Goal: Obtain resource: Download file/media

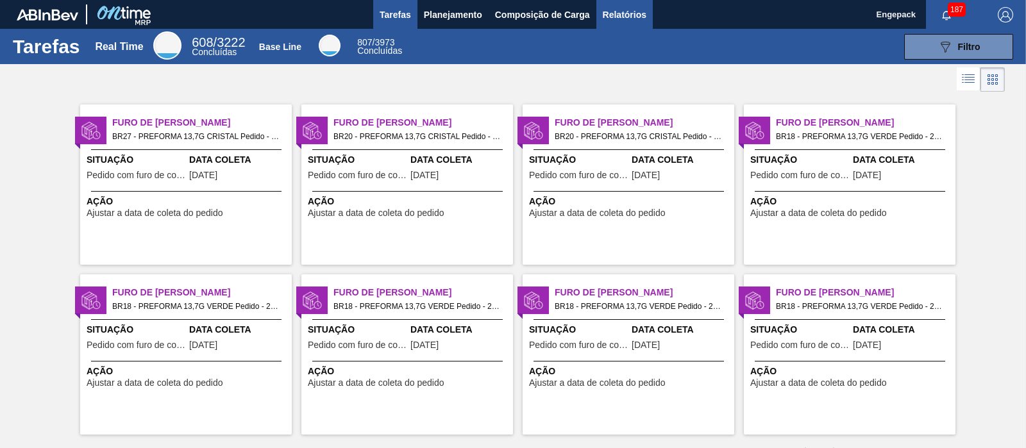
click at [628, 15] on span "Relatórios" at bounding box center [625, 14] width 44 height 15
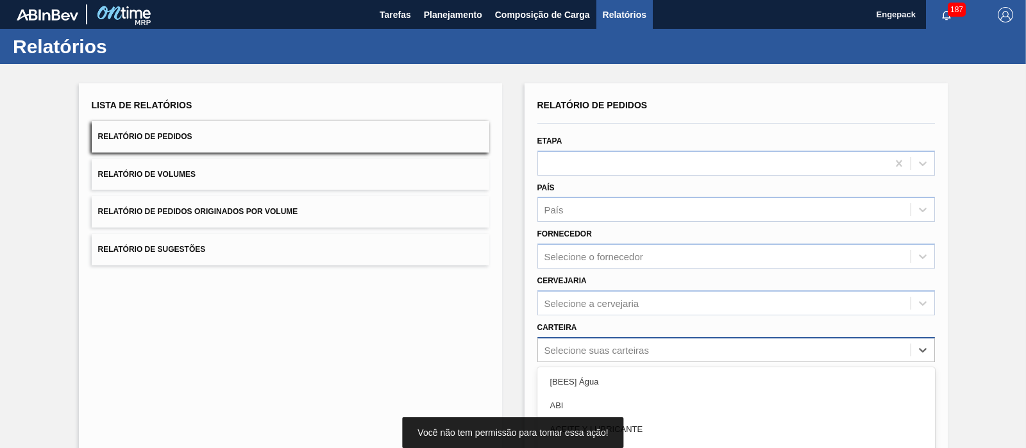
click at [583, 345] on div "option Açúcar focused, 4 of 101. 101 results available. Use Up and Down to choo…" at bounding box center [735, 349] width 397 height 25
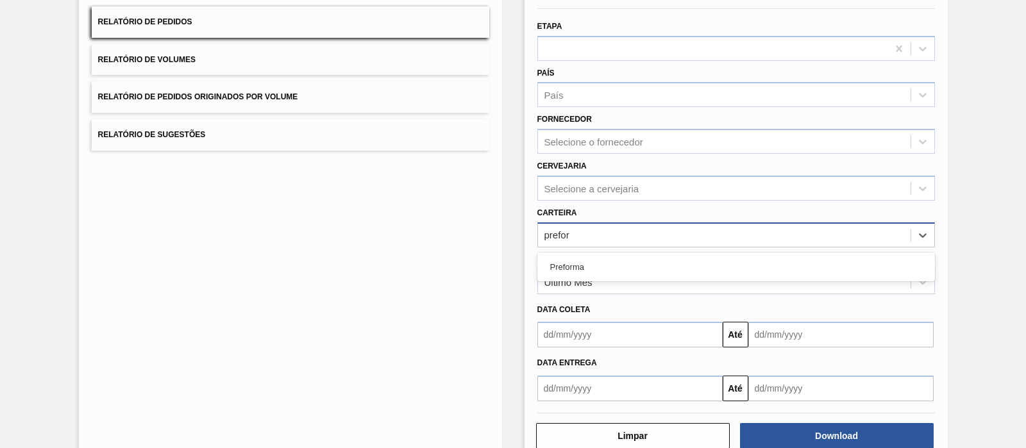
type input "prefor"
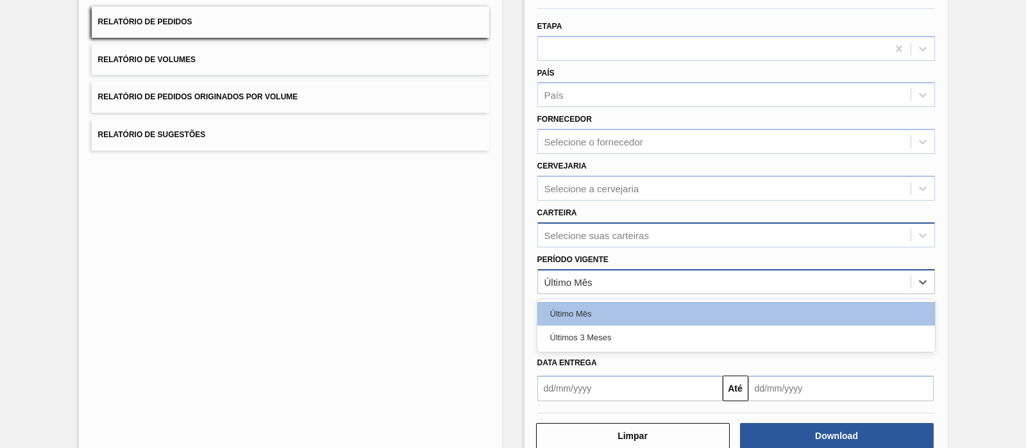
click at [595, 286] on div "Último Mês" at bounding box center [724, 281] width 372 height 19
click at [593, 245] on div "Selecione suas carteiras" at bounding box center [735, 234] width 397 height 25
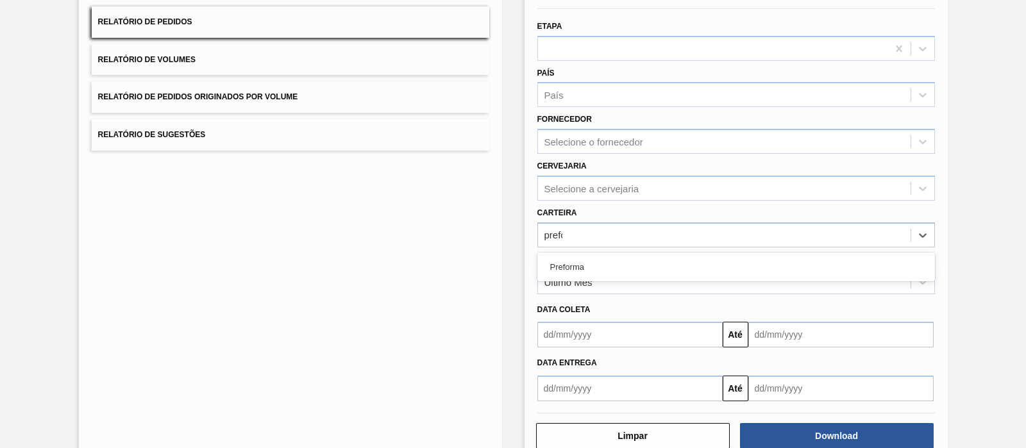
type input "prefor"
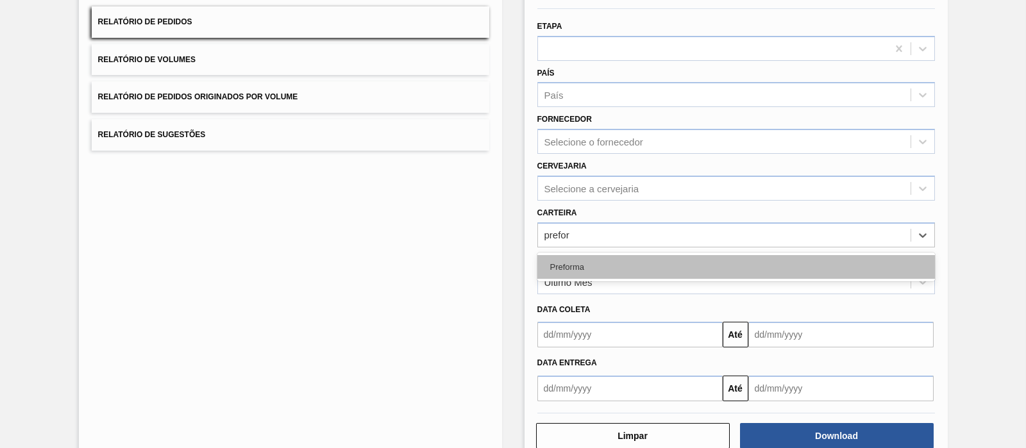
click at [571, 258] on div "Preforma" at bounding box center [735, 267] width 397 height 24
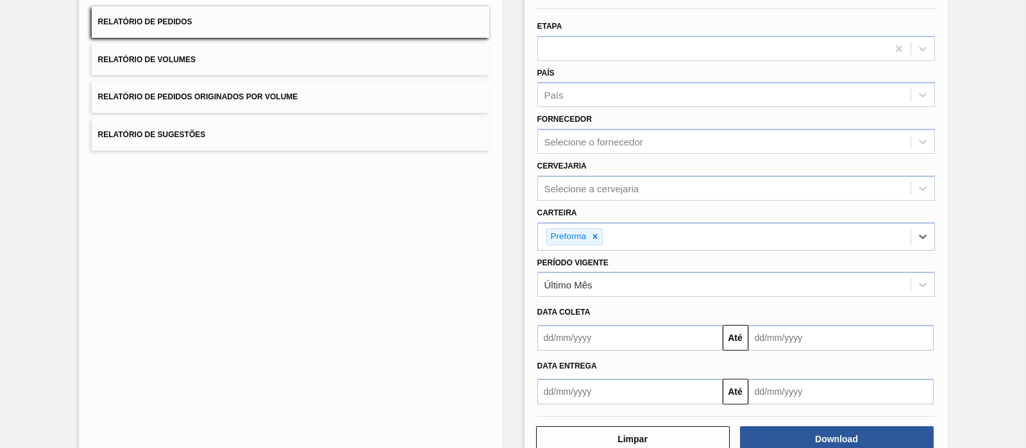
click at [612, 341] on input "text" at bounding box center [629, 338] width 185 height 26
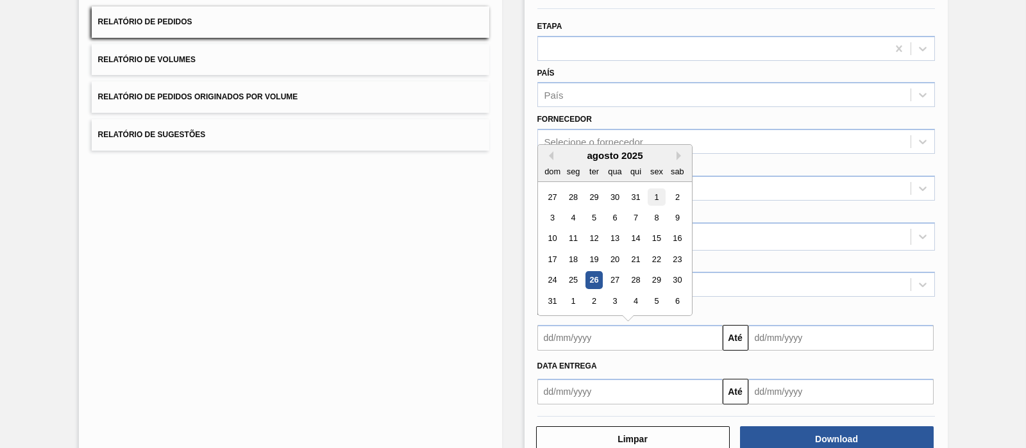
click at [658, 194] on div "1" at bounding box center [655, 196] width 17 height 17
type input "[DATE]"
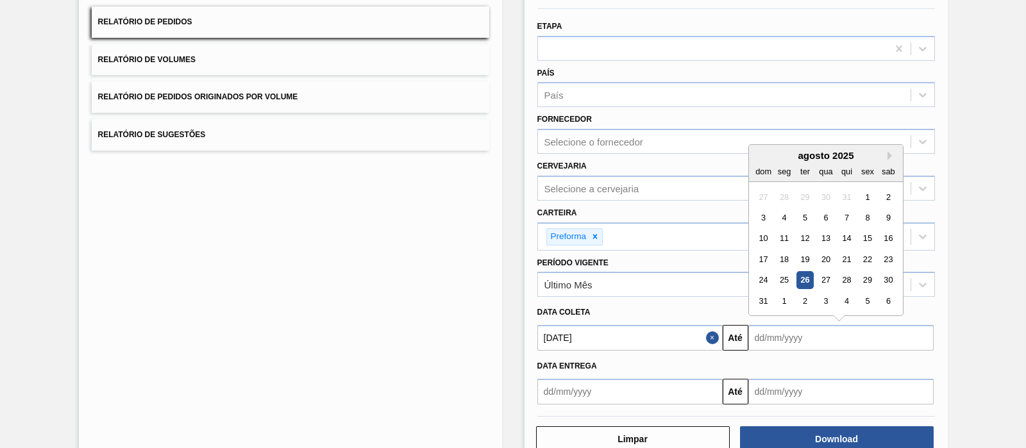
click at [785, 335] on input "text" at bounding box center [840, 338] width 185 height 26
click at [757, 304] on div "31" at bounding box center [762, 300] width 17 height 17
type input "[DATE]"
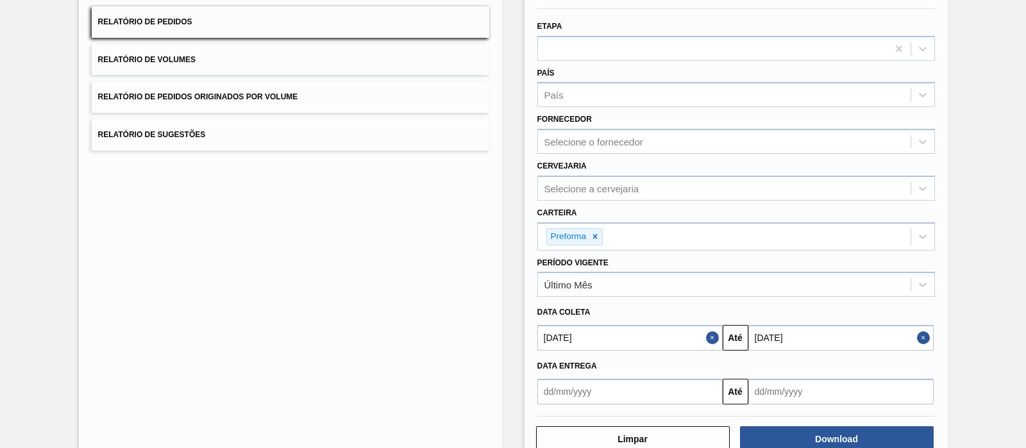
scroll to position [146, 0]
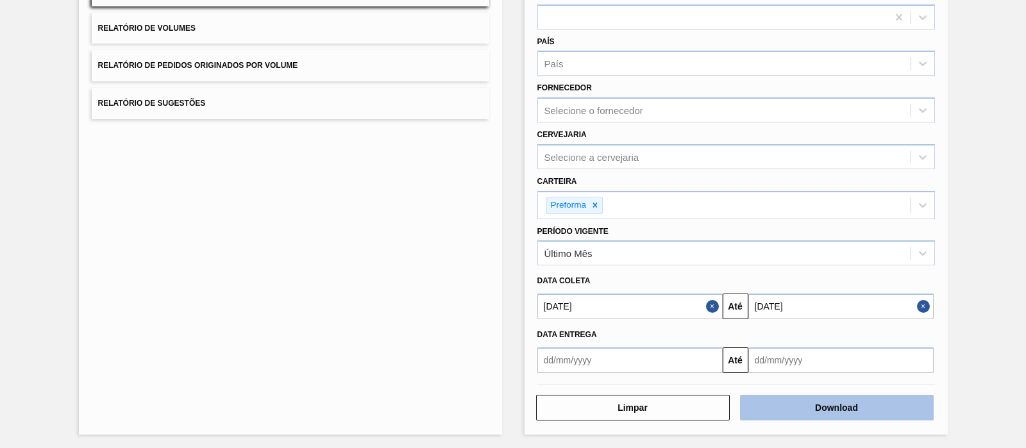
click at [778, 406] on button "Download" at bounding box center [837, 408] width 194 height 26
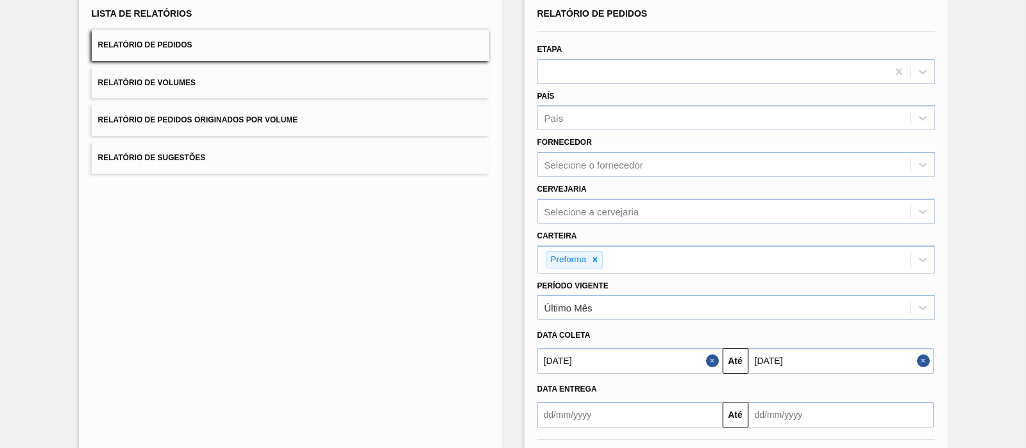
scroll to position [0, 0]
